Goal: Use online tool/utility: Utilize a website feature to perform a specific function

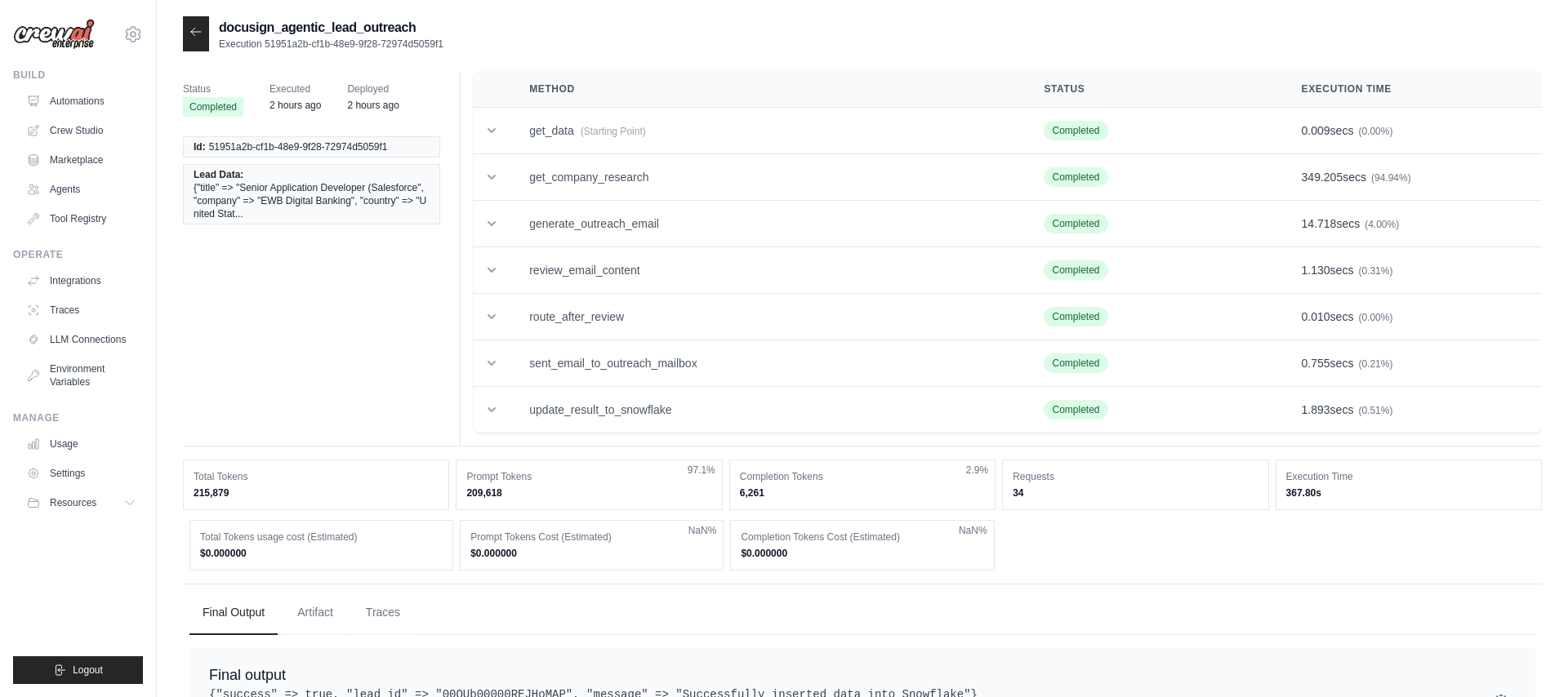
scroll to position [65, 0]
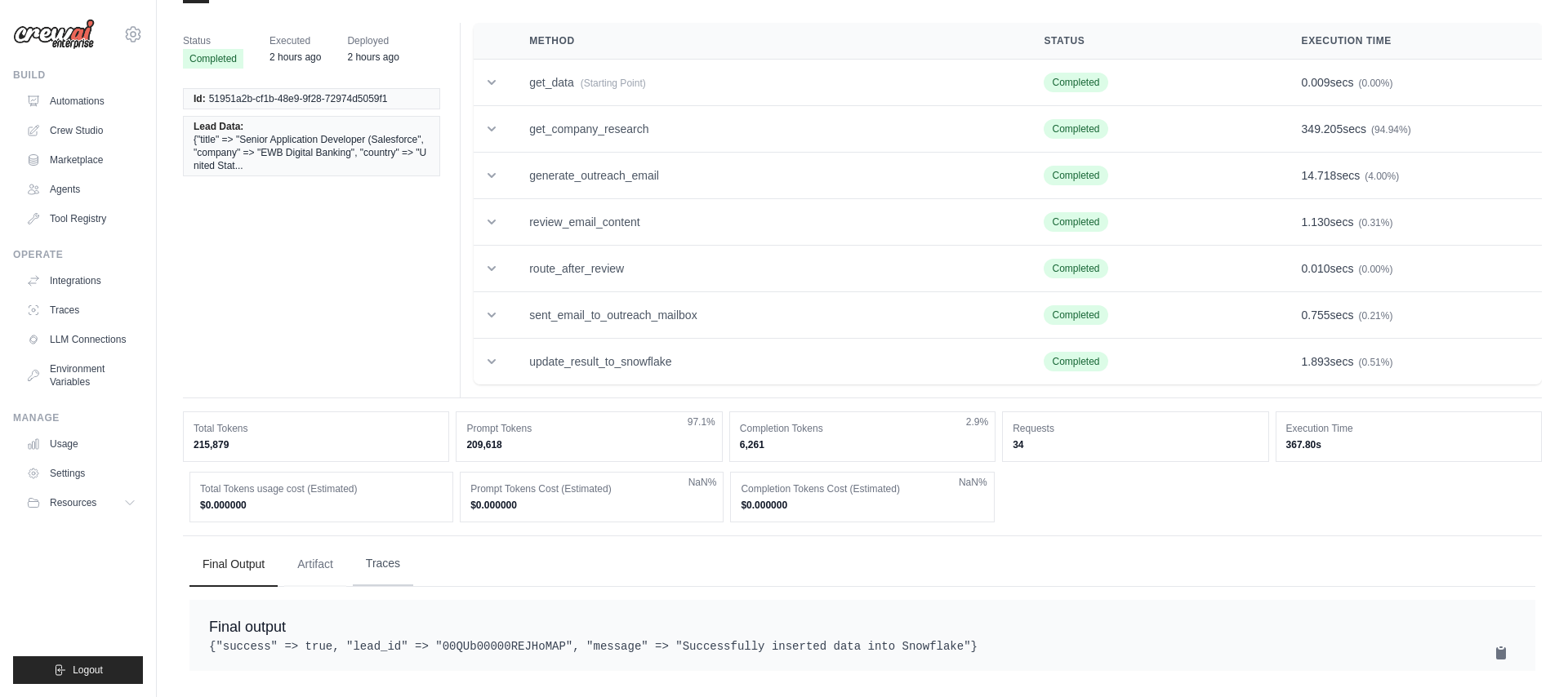
click at [393, 553] on button "Traces" at bounding box center [383, 563] width 60 height 44
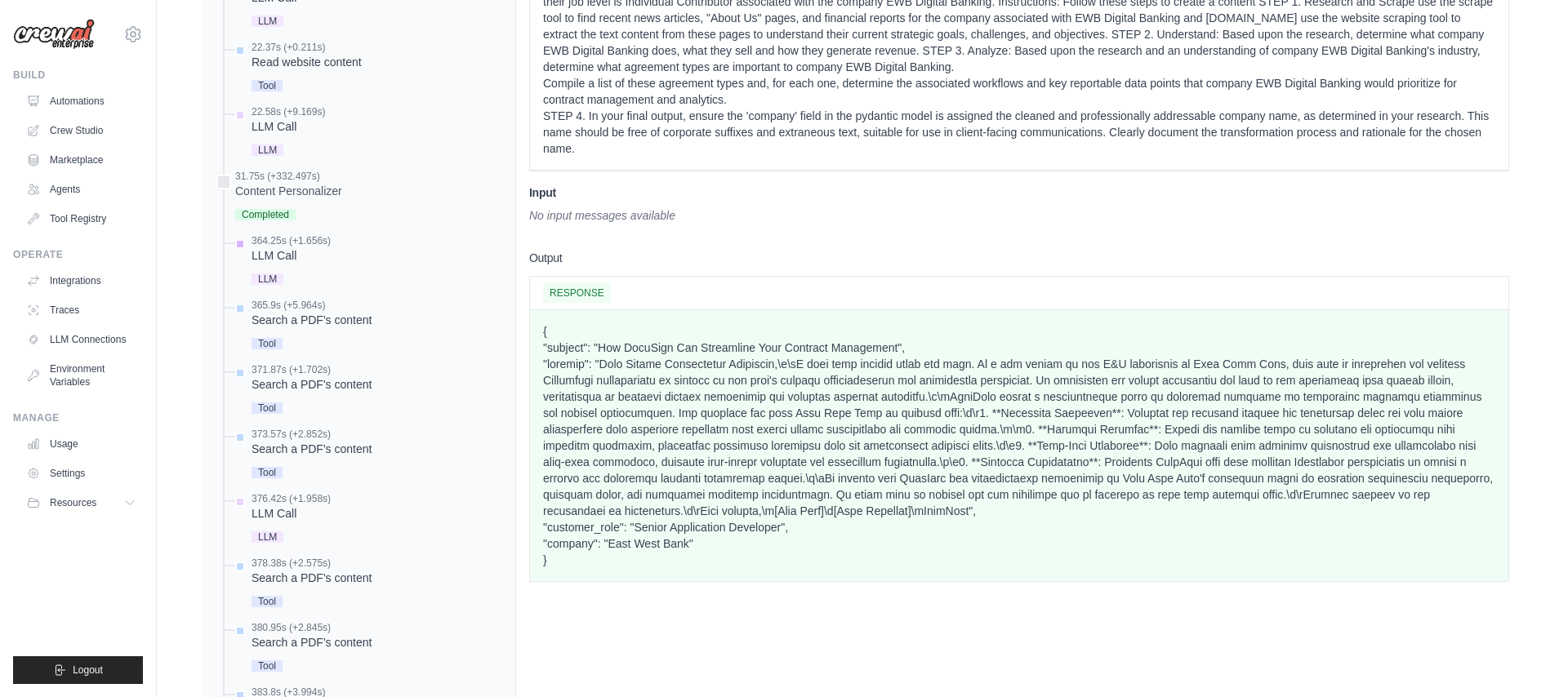
scroll to position [1052, 0]
click at [341, 325] on div "Search a PDF's content" at bounding box center [311, 317] width 120 height 16
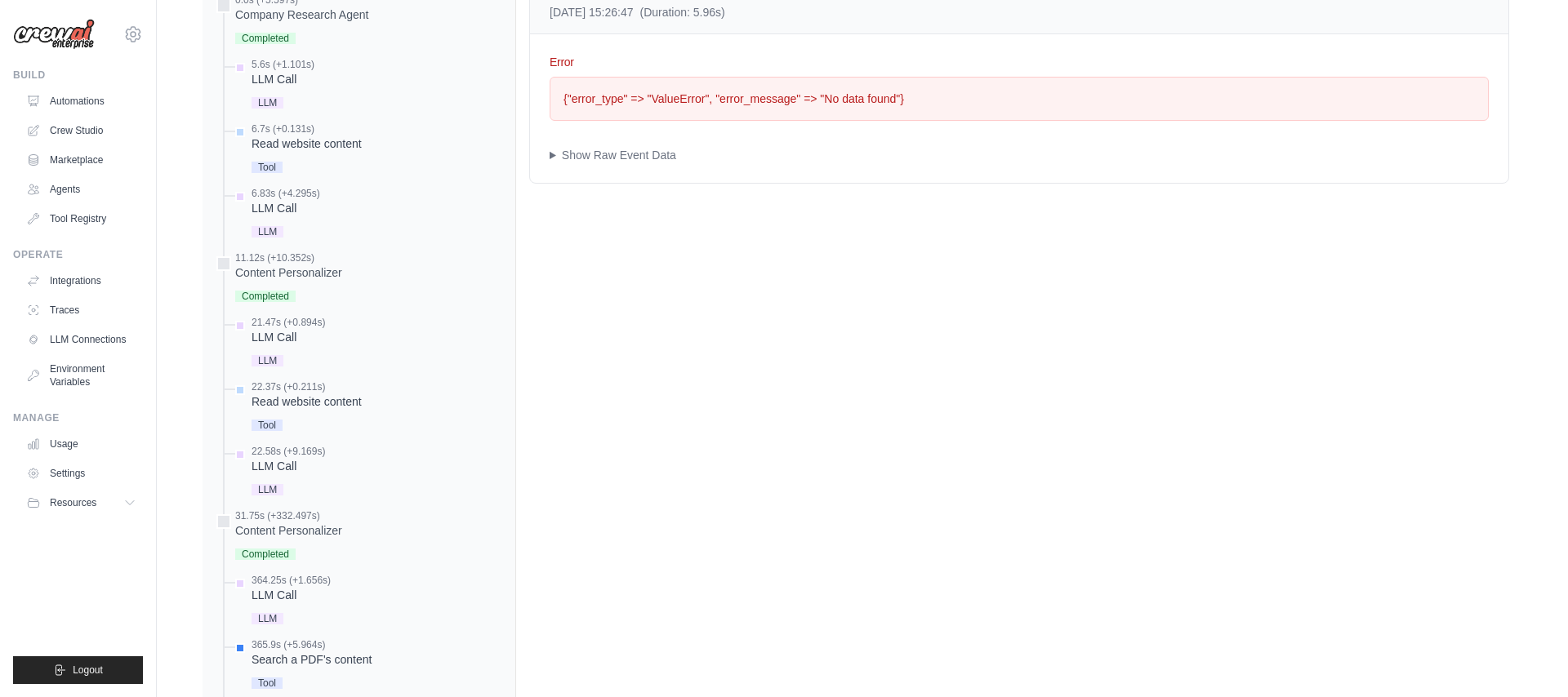
scroll to position [723, 0]
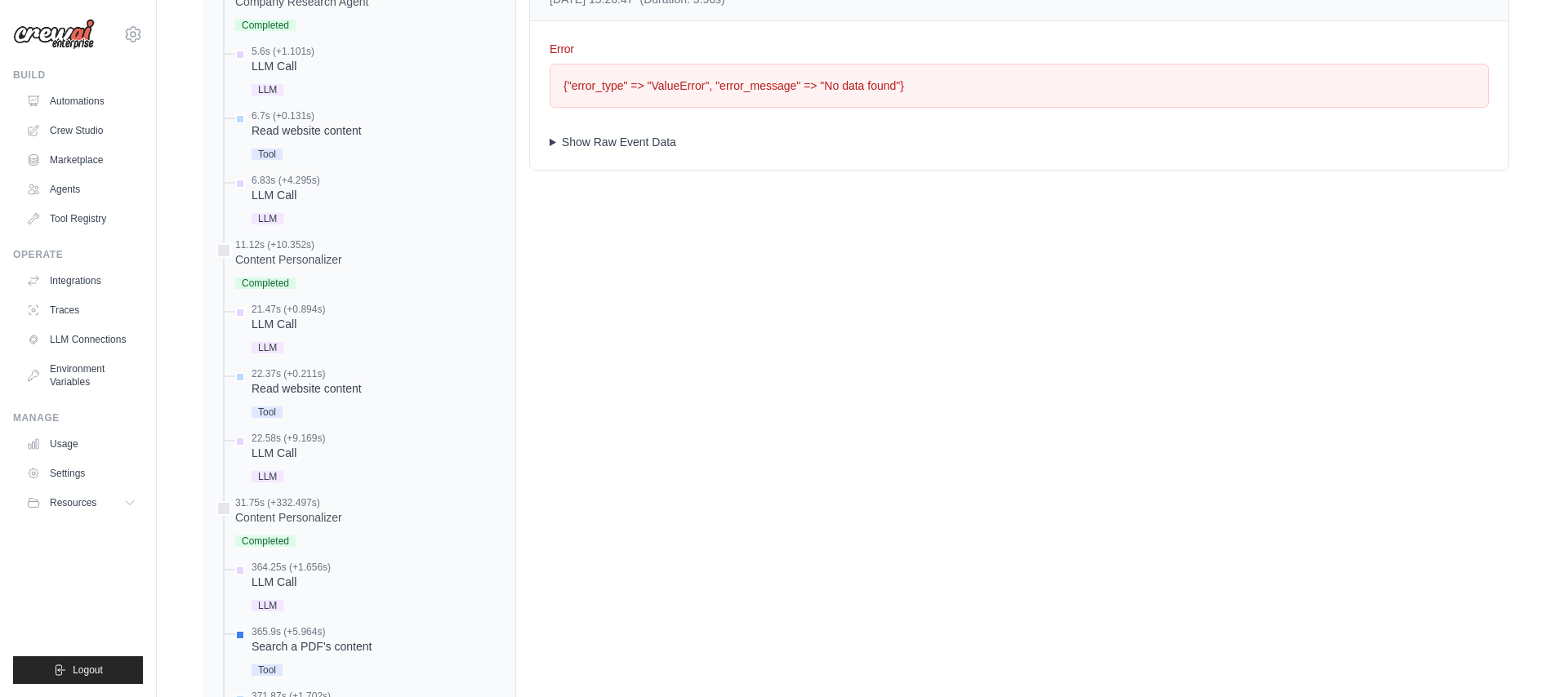
click at [559, 143] on summary "Show Raw Event Data" at bounding box center [1020, 141] width 940 height 16
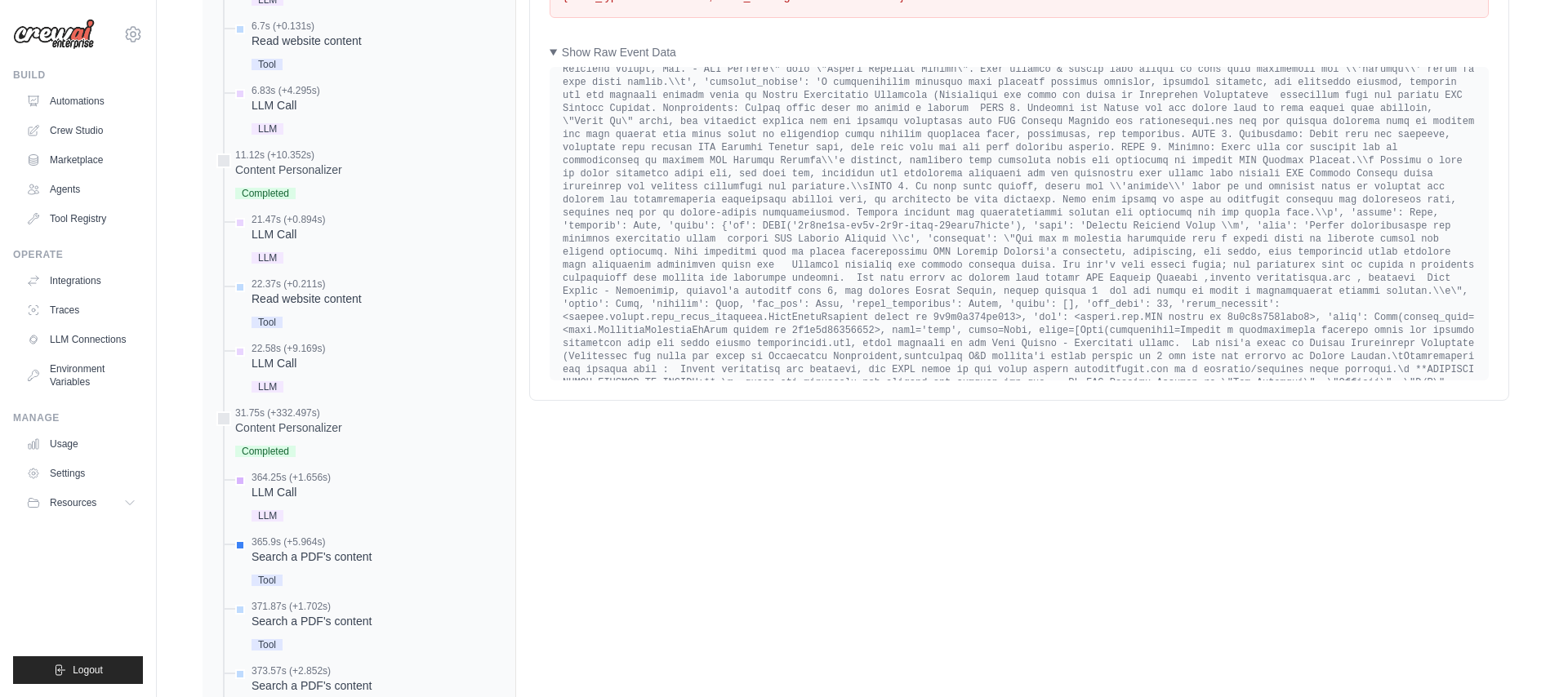
scroll to position [818, 0]
click at [284, 550] on div "Search a PDF's content" at bounding box center [311, 551] width 120 height 16
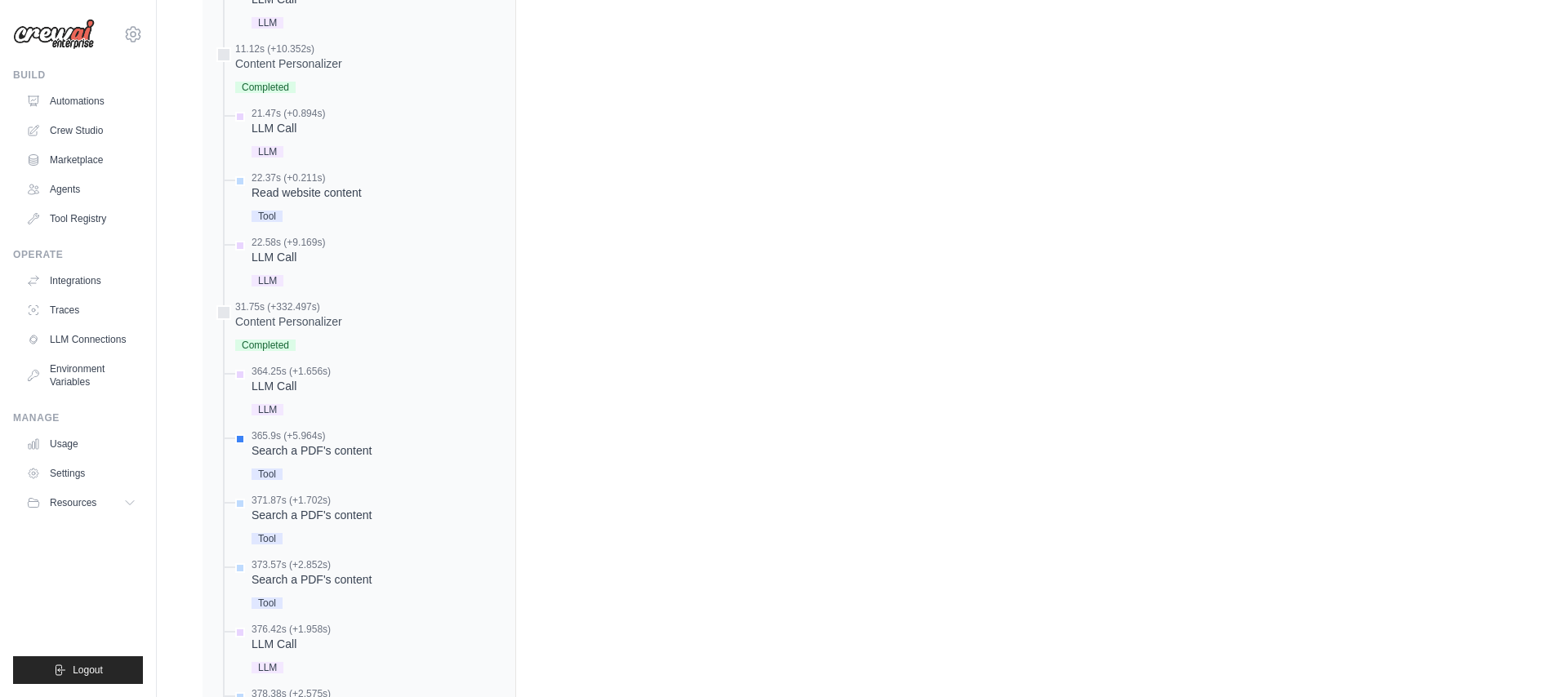
scroll to position [988, 0]
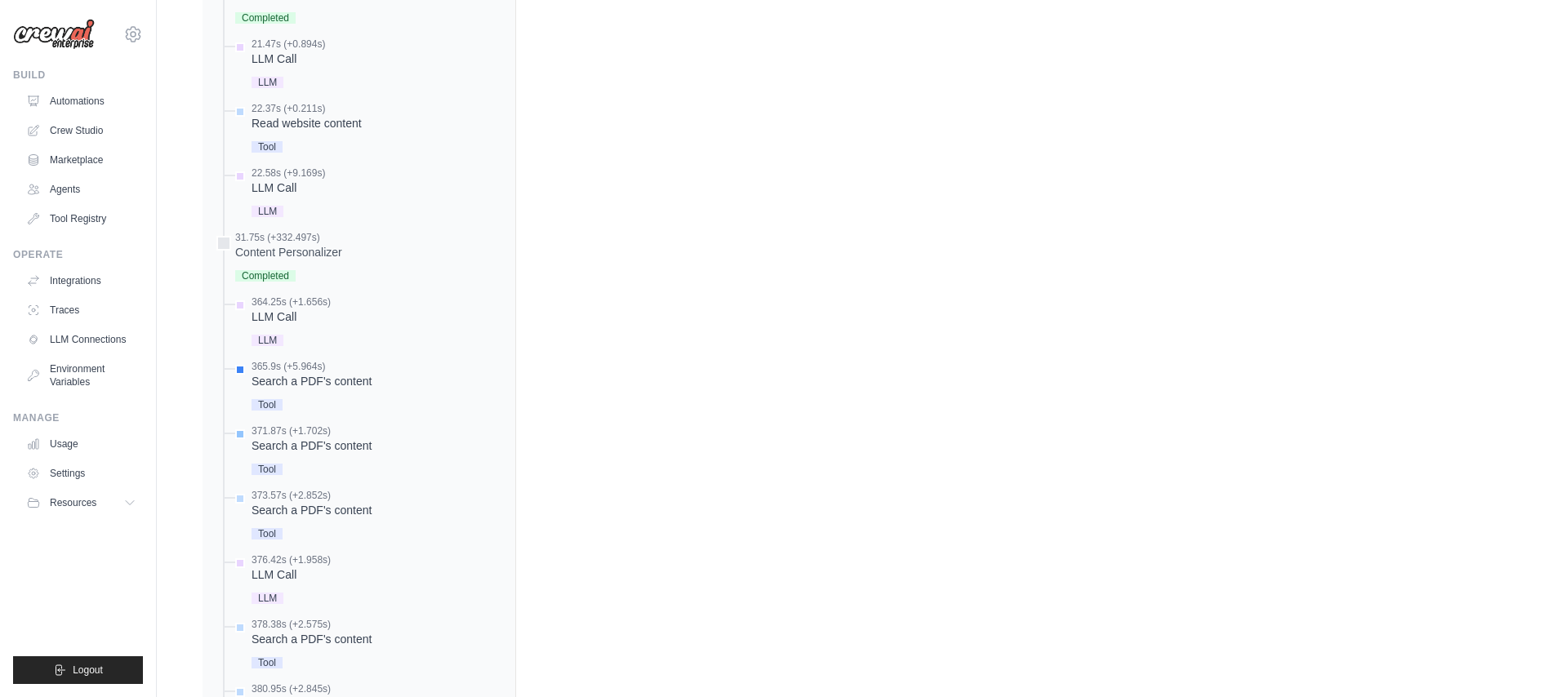
click at [309, 446] on div "Search a PDF's content" at bounding box center [311, 445] width 120 height 16
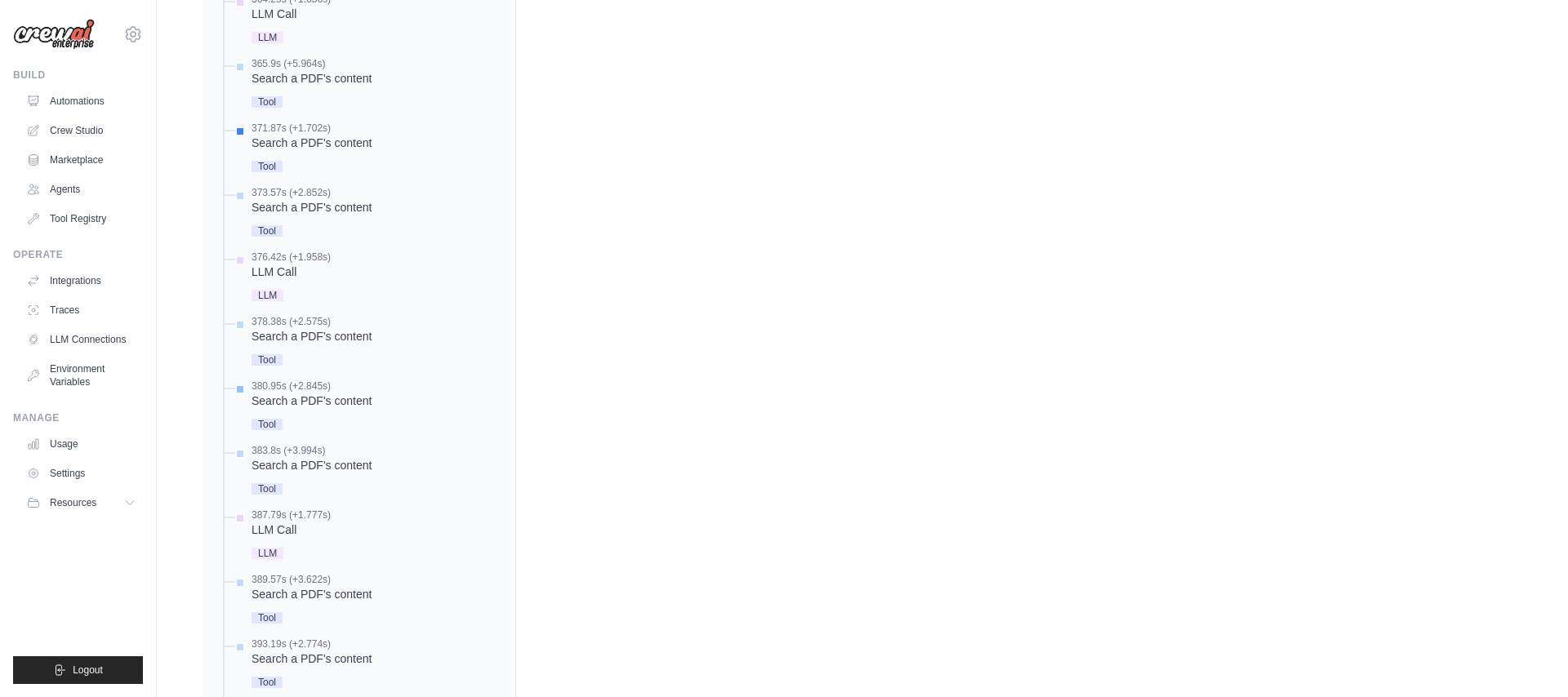
scroll to position [1300, 0]
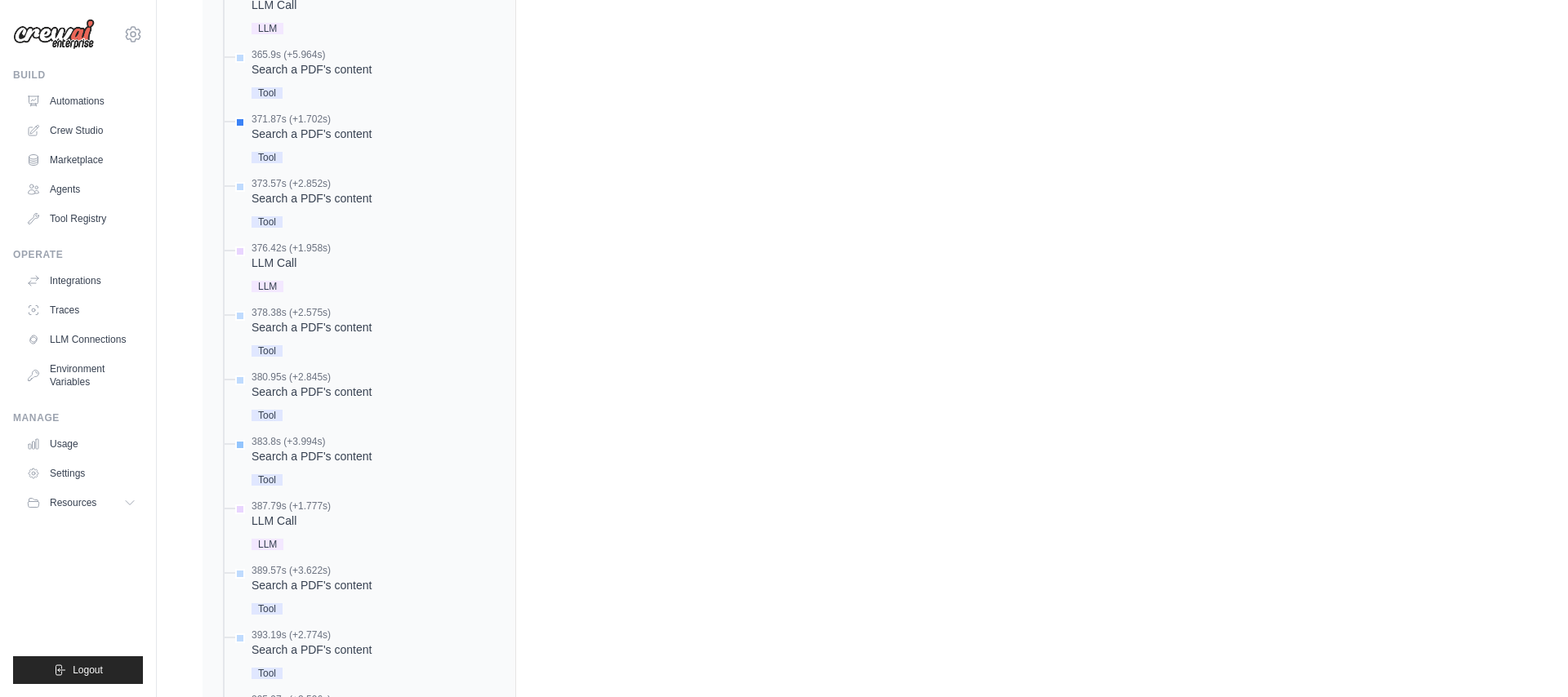
click at [307, 450] on div "Search a PDF's content" at bounding box center [311, 456] width 120 height 16
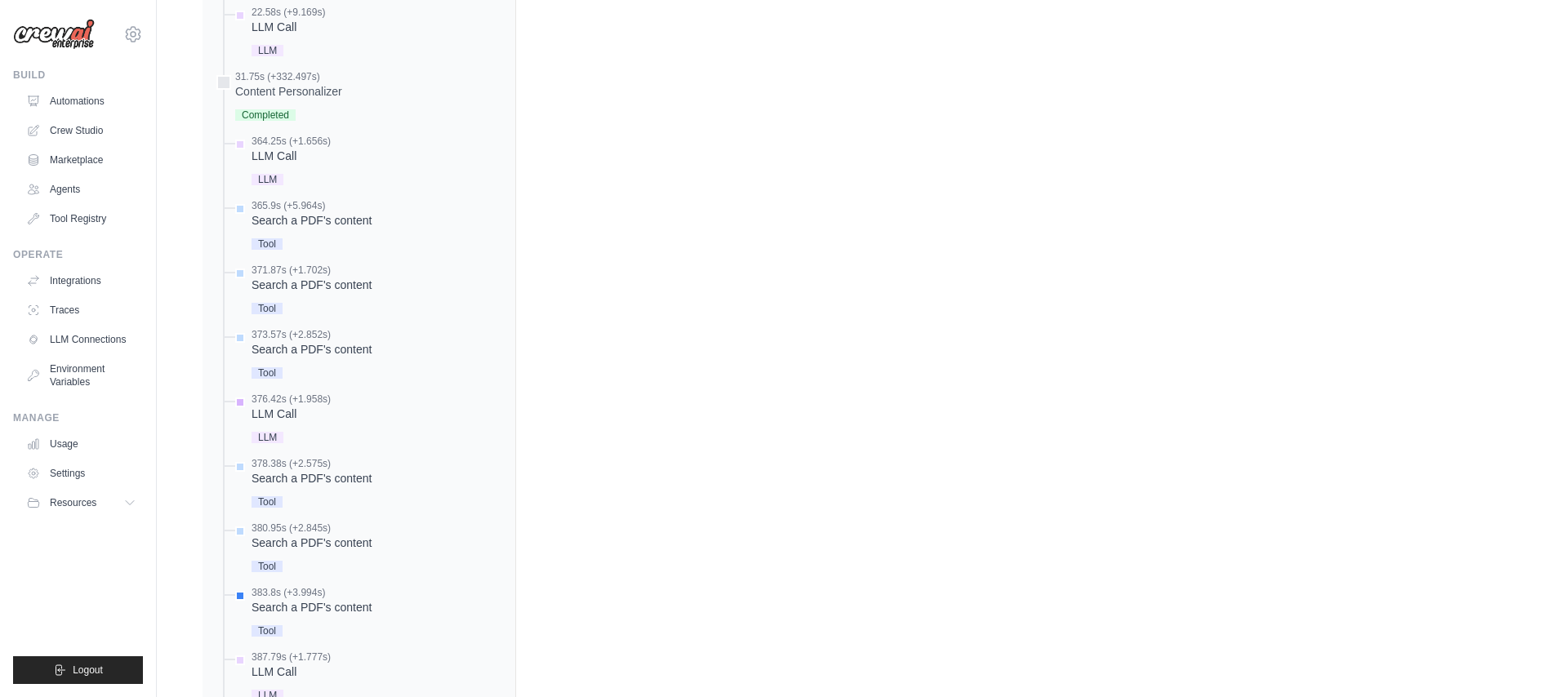
scroll to position [1152, 0]
click at [315, 413] on div "LLM Call" at bounding box center [291, 411] width 79 height 16
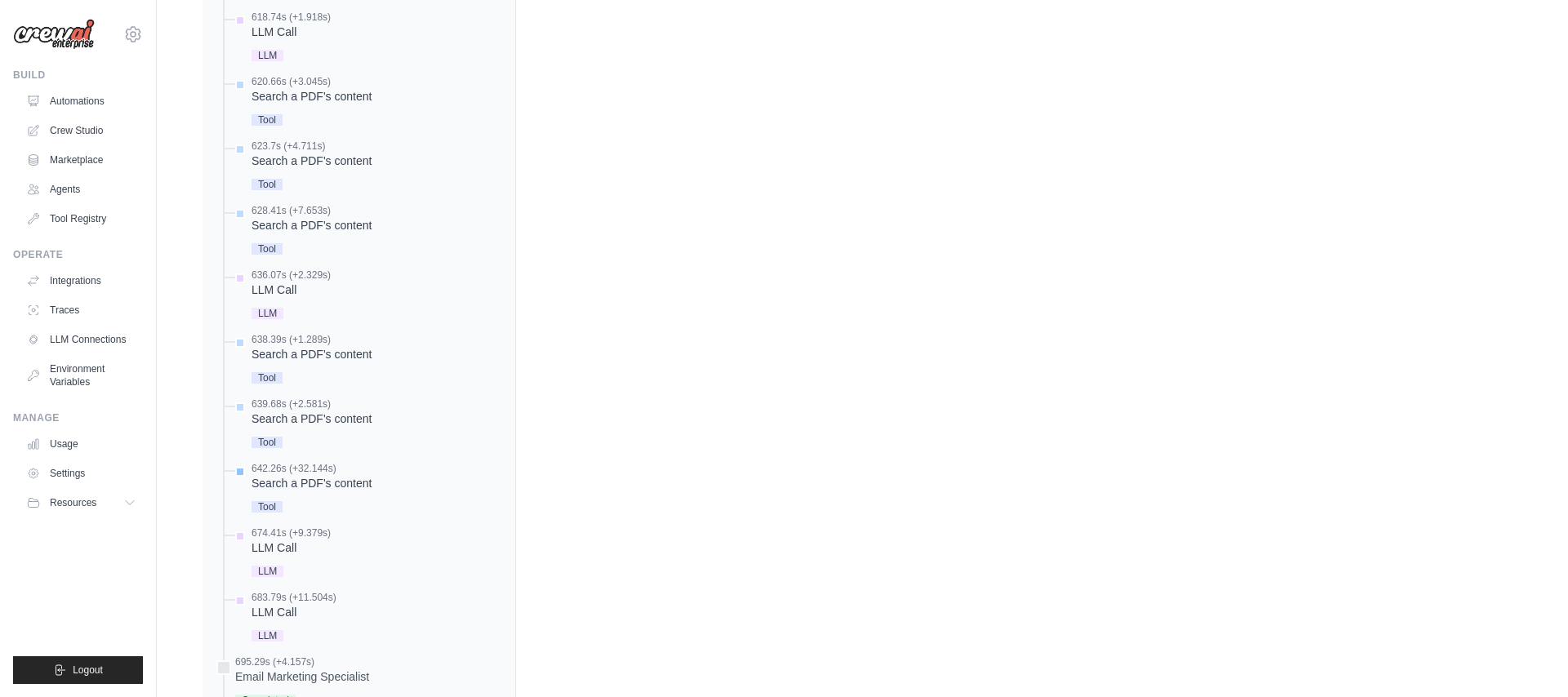
click at [309, 473] on div "642.26s (+32.144s)" at bounding box center [311, 468] width 120 height 13
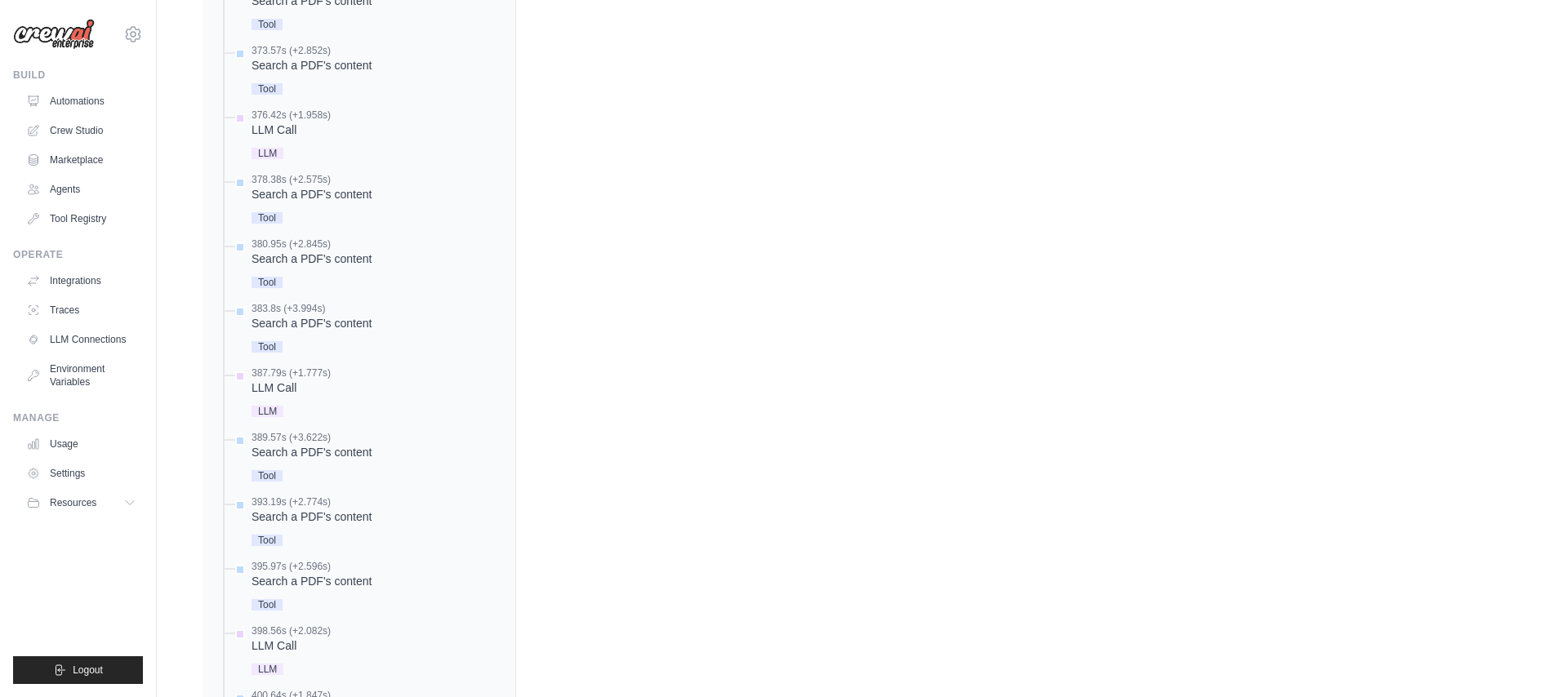
scroll to position [1432, 0]
